Goal: Task Accomplishment & Management: Manage account settings

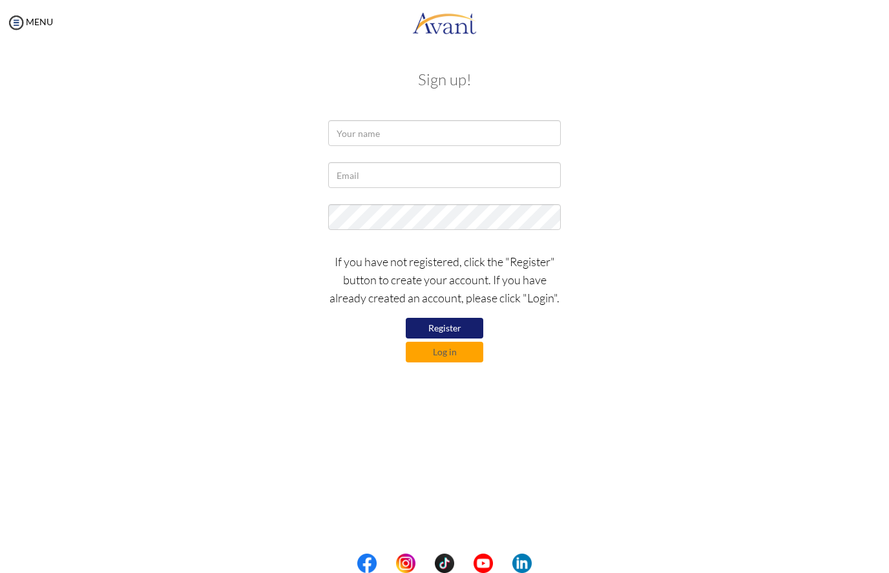
click at [450, 356] on button "Log in" at bounding box center [444, 352] width 77 height 21
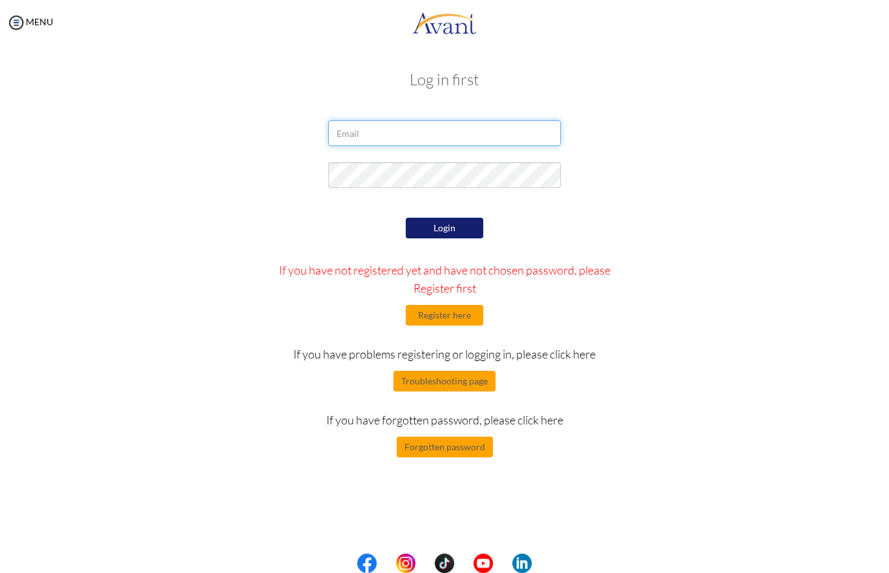
click at [500, 132] on input "email" at bounding box center [444, 133] width 232 height 26
type input "successrichardife@gmail.com"
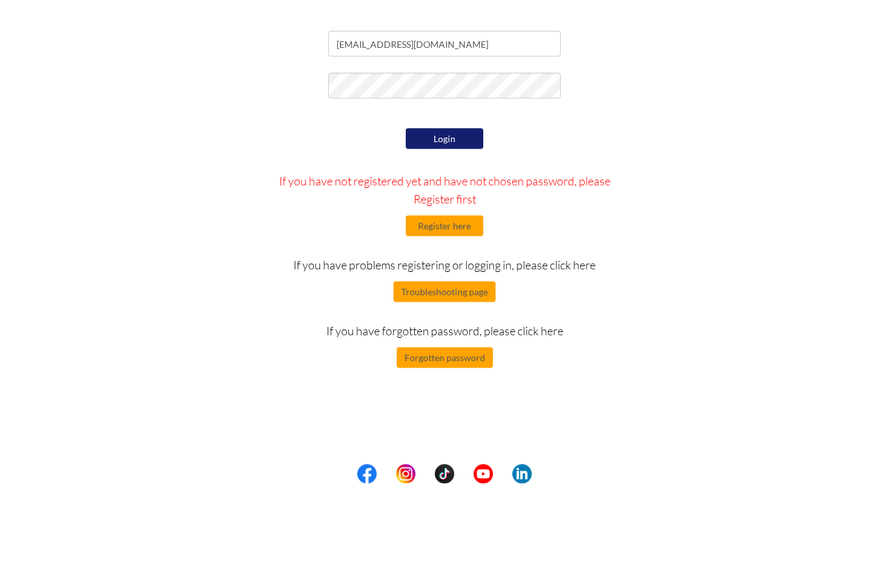
click at [471, 218] on button "Login" at bounding box center [444, 228] width 77 height 21
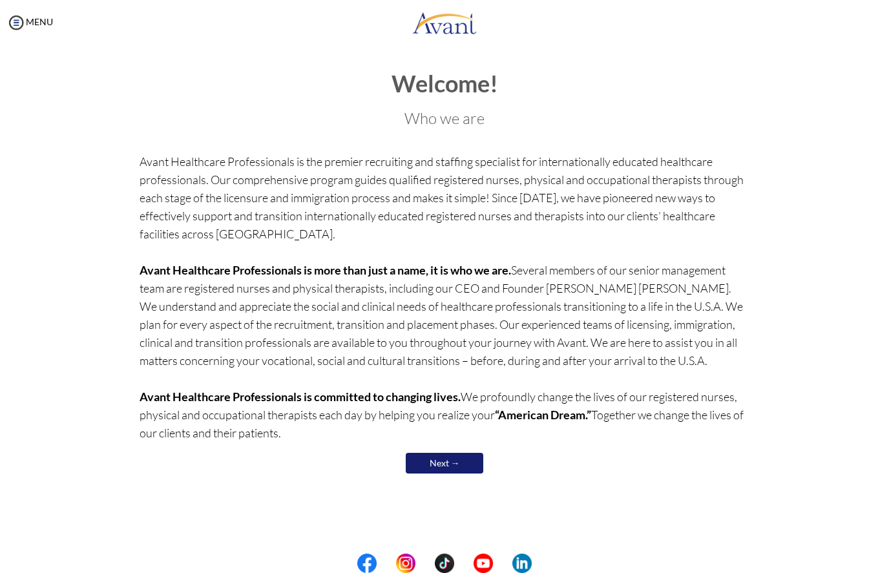
click at [8, 19] on img at bounding box center [15, 22] width 19 height 19
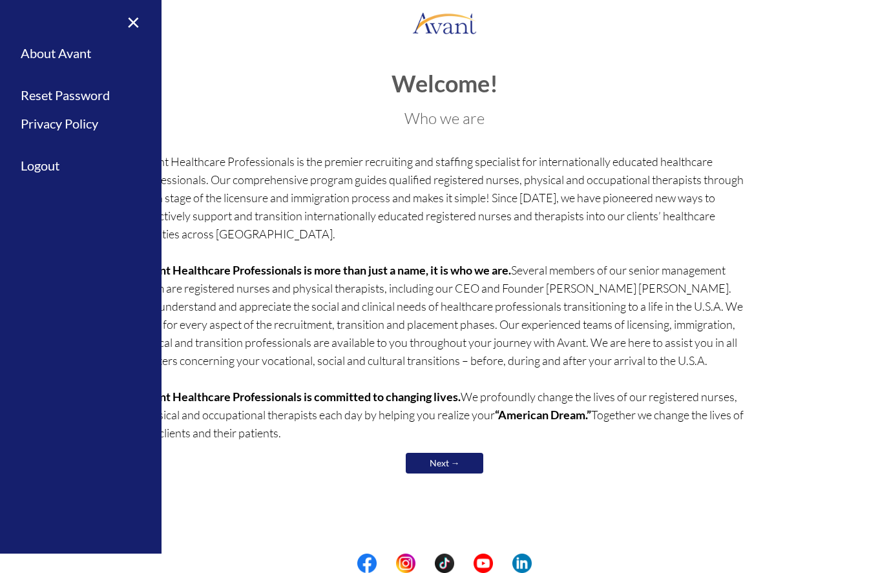
click at [298, 181] on p "Avant Healthcare Professionals is the premier recruiting and staffing specialis…" at bounding box center [444, 296] width 610 height 289
click at [437, 472] on link "Next →" at bounding box center [444, 463] width 77 height 21
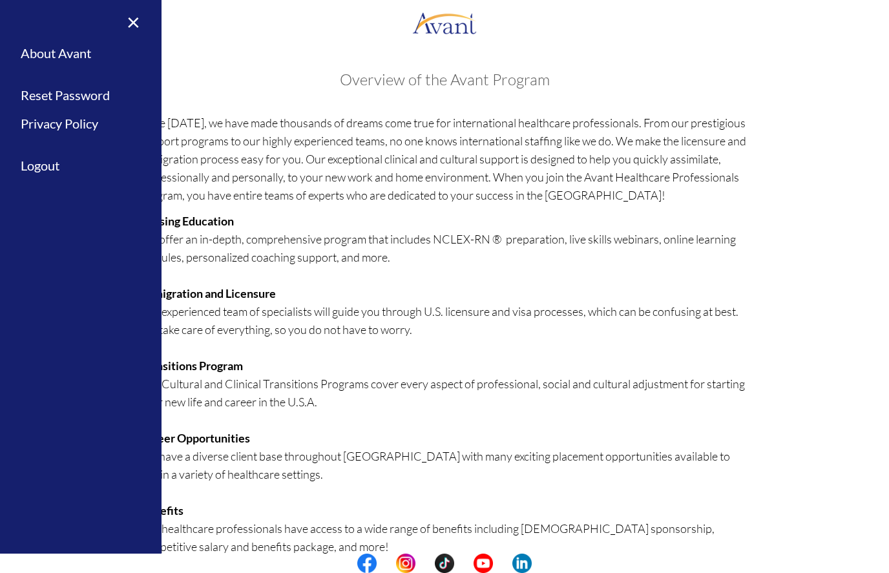
click at [129, 25] on link "×" at bounding box center [125, 21] width 39 height 43
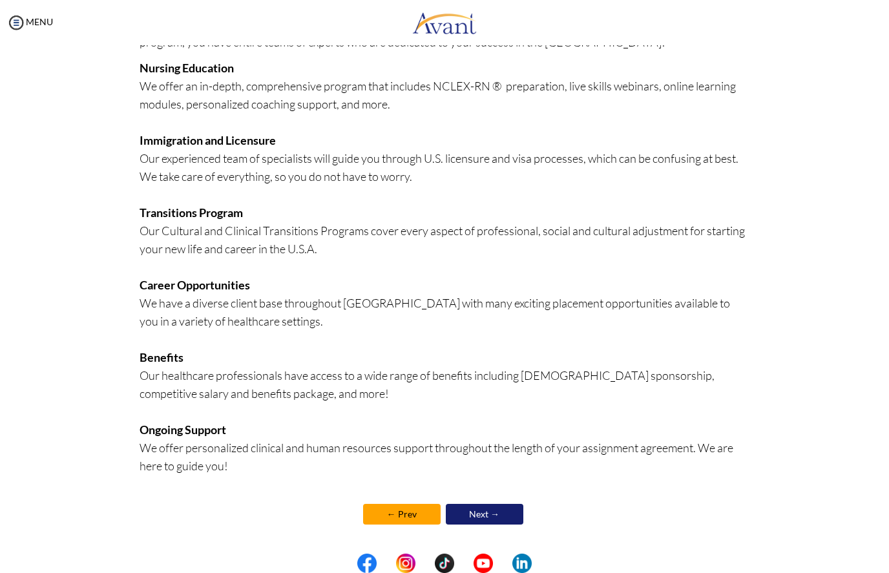
scroll to position [153, 0]
click at [499, 521] on link "Next →" at bounding box center [484, 514] width 77 height 21
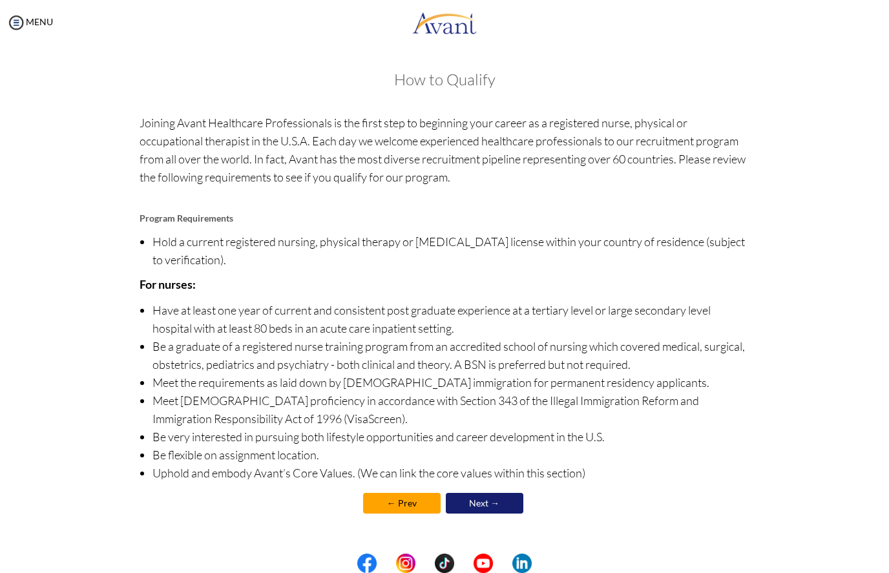
click at [502, 504] on link "Next →" at bounding box center [484, 503] width 77 height 21
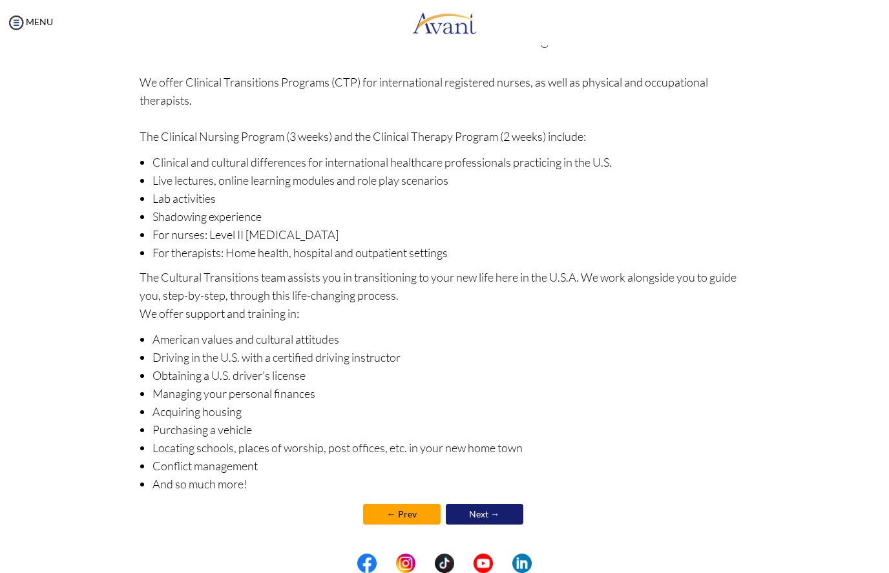
scroll to position [41, 0]
click at [489, 521] on link "Next →" at bounding box center [484, 514] width 77 height 21
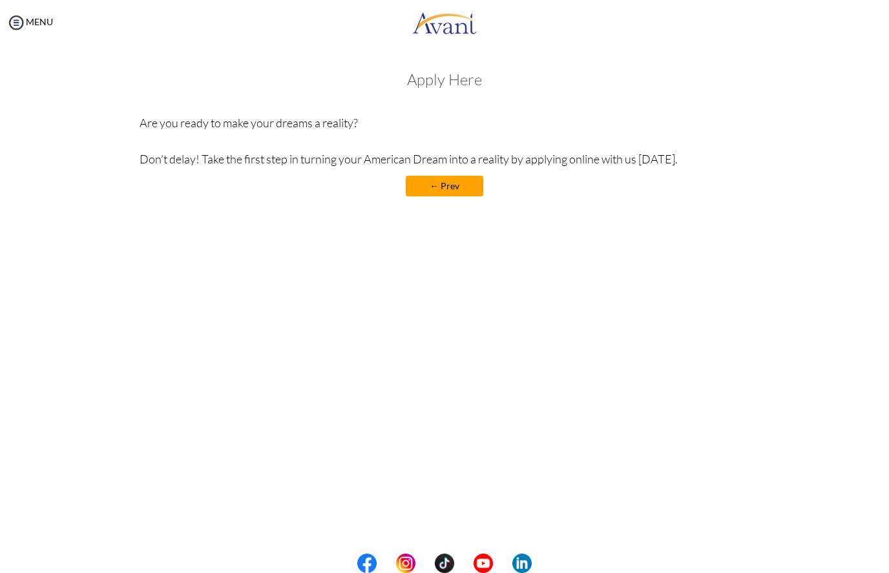
click at [459, 176] on link "← Prev" at bounding box center [444, 186] width 77 height 21
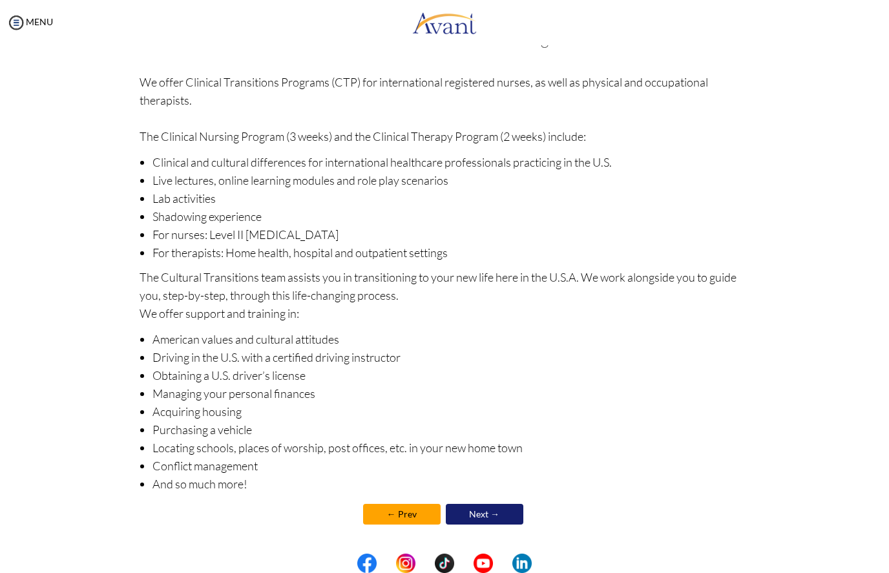
click at [395, 521] on link "← Prev" at bounding box center [401, 514] width 77 height 21
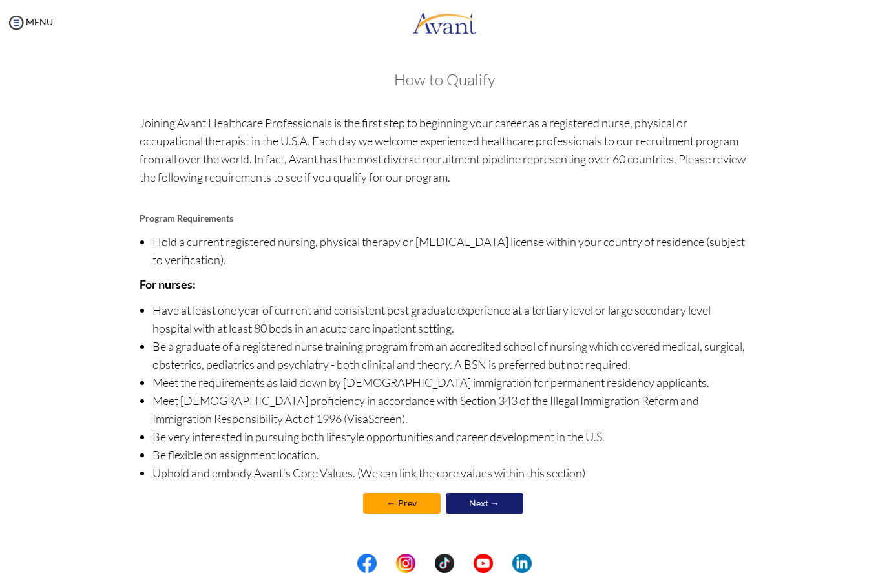
click at [401, 507] on link "← Prev" at bounding box center [401, 503] width 77 height 21
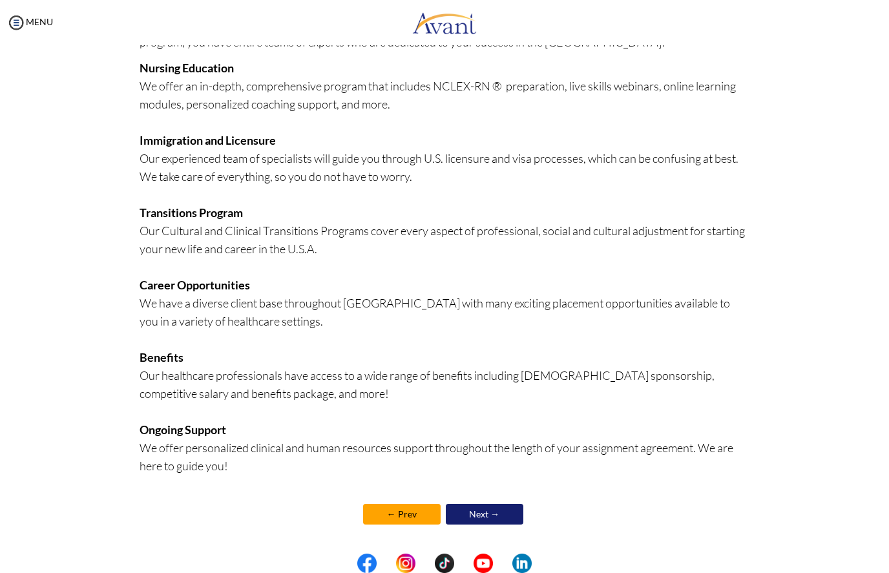
scroll to position [153, 0]
click at [417, 506] on link "← Prev" at bounding box center [401, 514] width 77 height 21
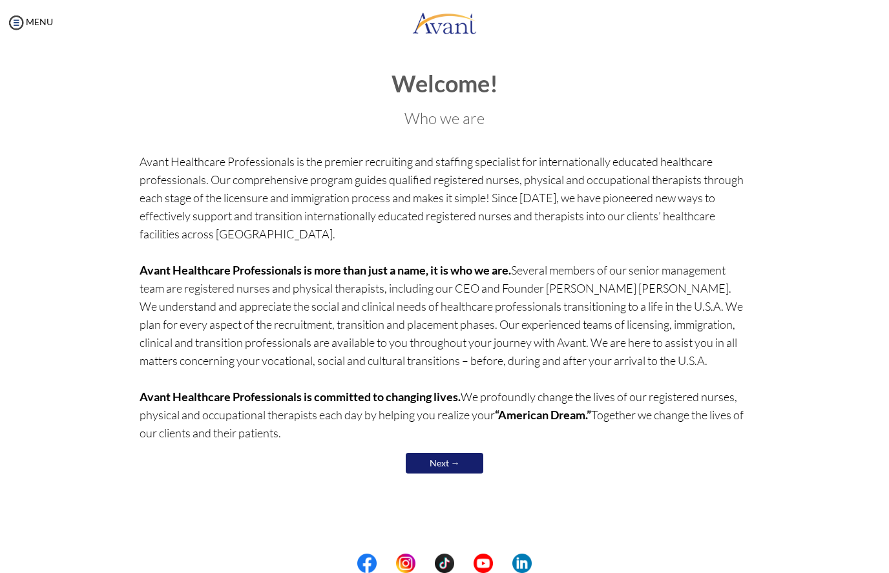
click at [569, 426] on p "Avant Healthcare Professionals is the premier recruiting and staffing specialis…" at bounding box center [444, 296] width 610 height 289
click at [459, 461] on link "Next →" at bounding box center [444, 463] width 77 height 21
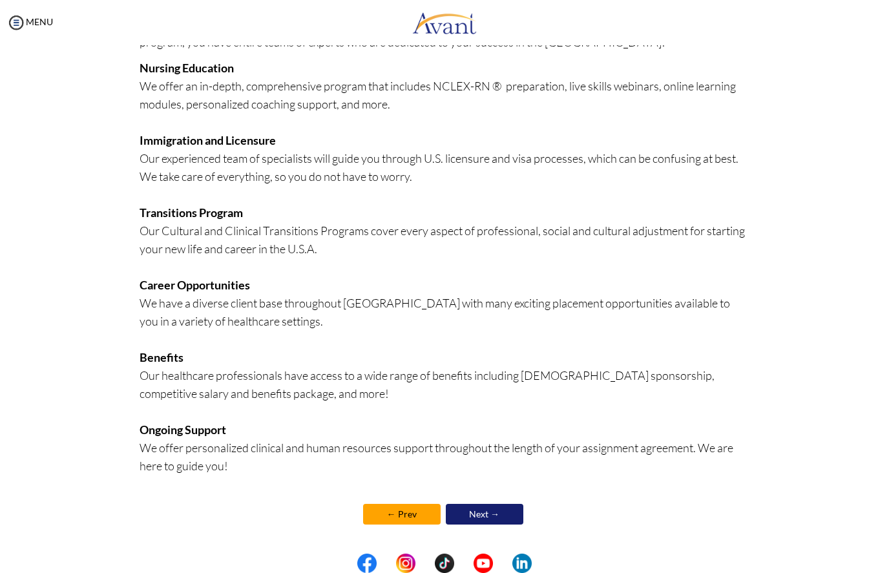
click at [503, 516] on link "Next →" at bounding box center [484, 514] width 77 height 21
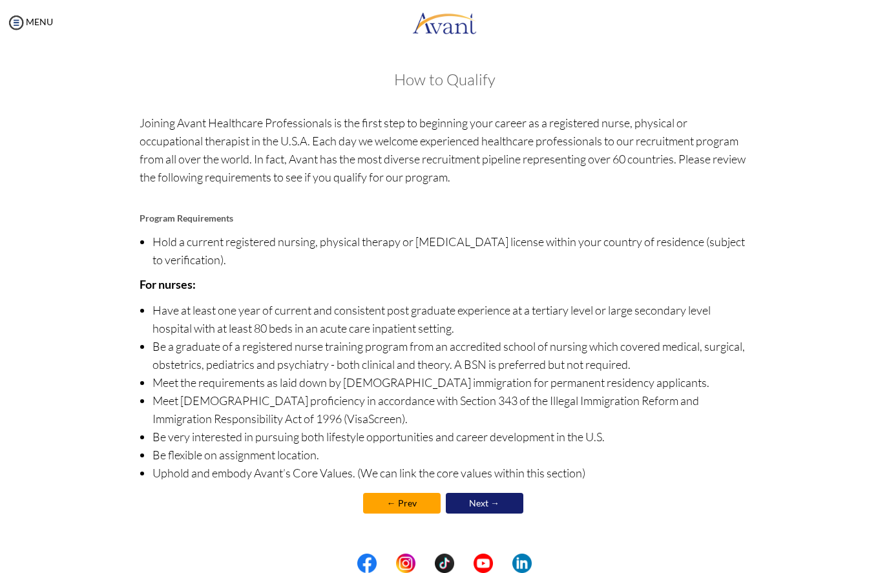
click at [25, 15] on img at bounding box center [15, 22] width 19 height 19
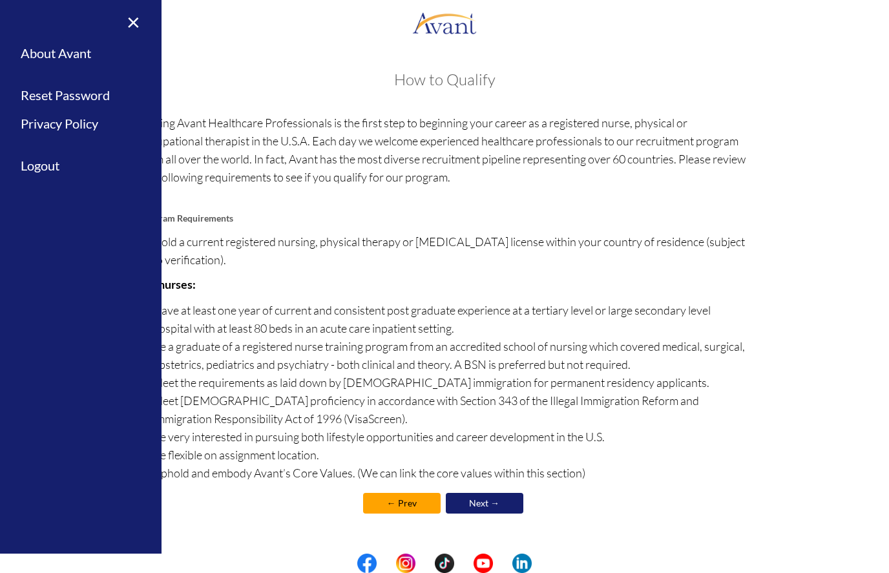
click at [761, 270] on div "Welcome! Who we are Avant Healthcare Professionals is the premier recruiting an…" at bounding box center [445, 293] width 756 height 471
click at [506, 510] on link "Next →" at bounding box center [484, 503] width 77 height 21
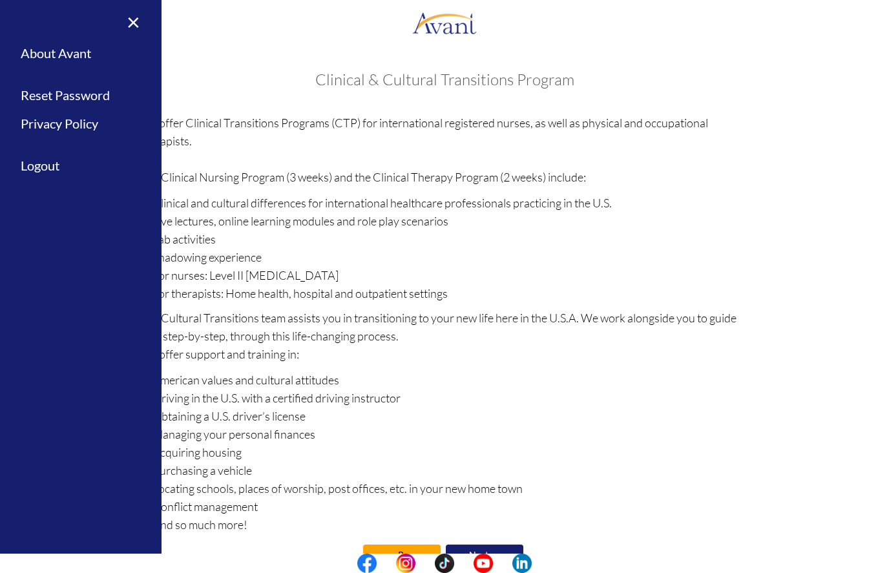
click at [134, 35] on link "×" at bounding box center [125, 21] width 39 height 43
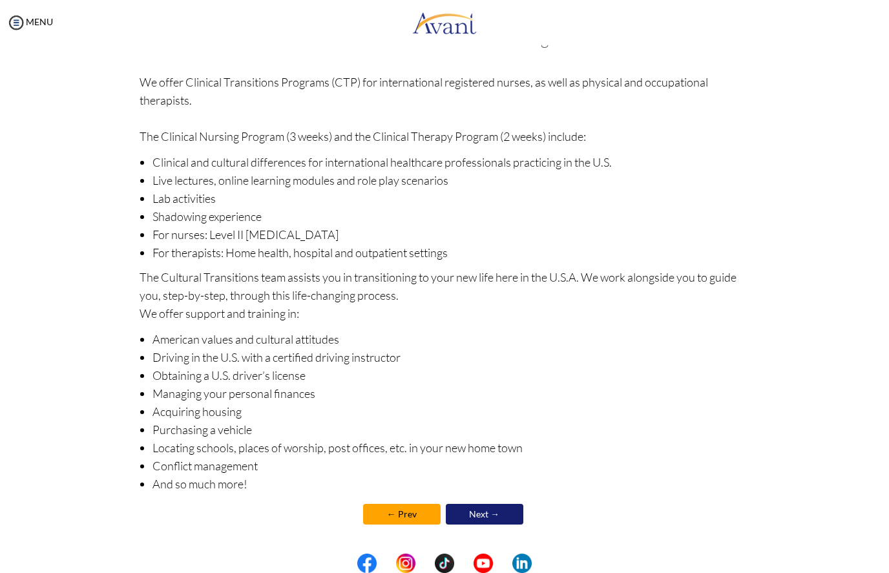
scroll to position [41, 0]
click at [505, 524] on link "Next →" at bounding box center [484, 514] width 77 height 21
